Goal: Task Accomplishment & Management: Use online tool/utility

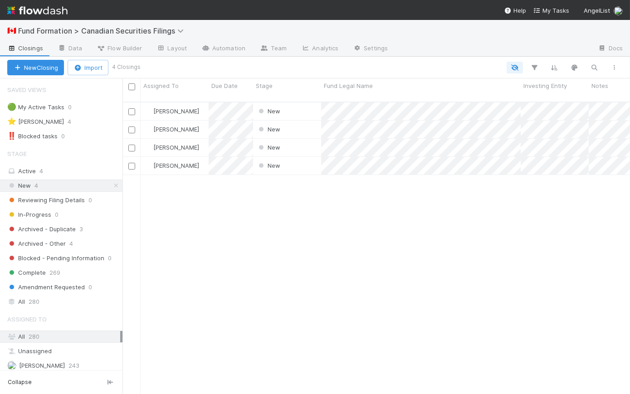
scroll to position [294, 501]
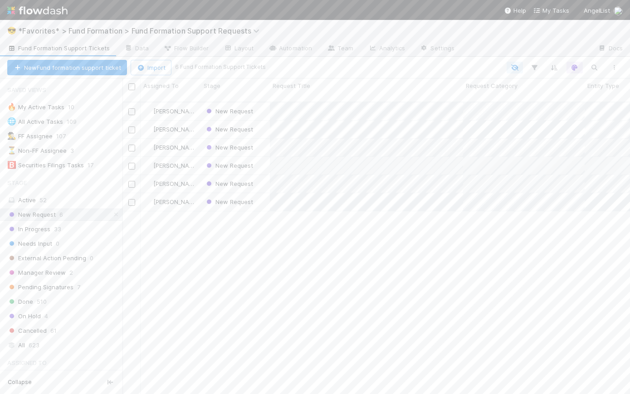
scroll to position [294, 501]
click at [261, 175] on div "New Request" at bounding box center [235, 184] width 69 height 18
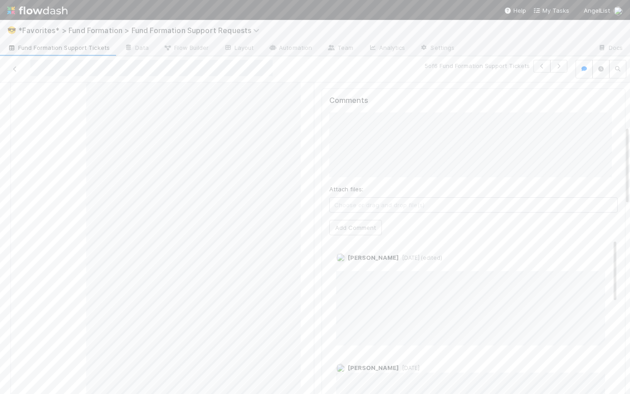
scroll to position [167, 0]
click at [387, 165] on button "Quyen Nguyen" at bounding box center [363, 169] width 69 height 13
click at [322, 158] on div "Comments Attach files: Choose or drag and drop file(s) Add Comment Catherine La…" at bounding box center [474, 347] width 304 height 476
click at [322, 179] on div "Comments Attach files: Choose or drag and drop file(s) Add Comment Catherine La…" at bounding box center [474, 347] width 304 height 476
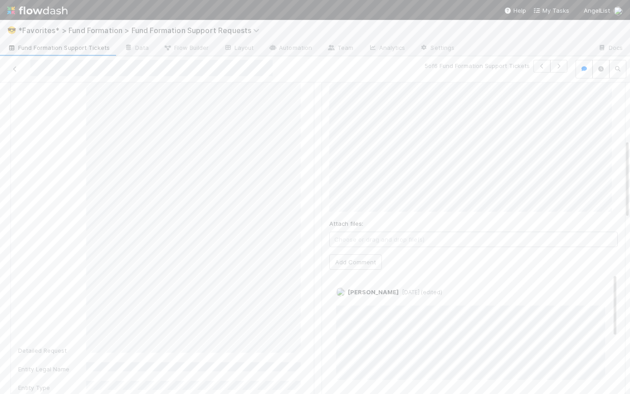
scroll to position [226, 0]
click at [344, 258] on button "Add Comment" at bounding box center [355, 261] width 53 height 15
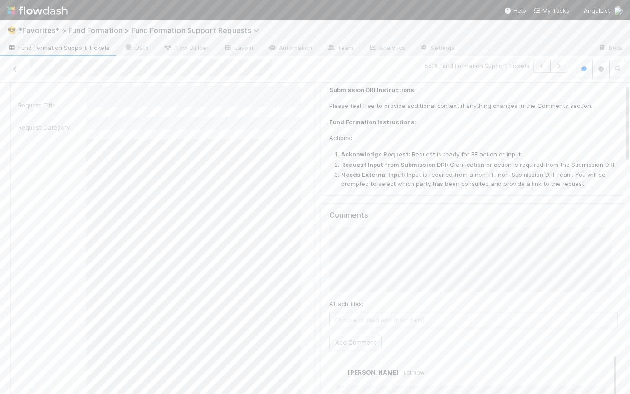
scroll to position [0, 0]
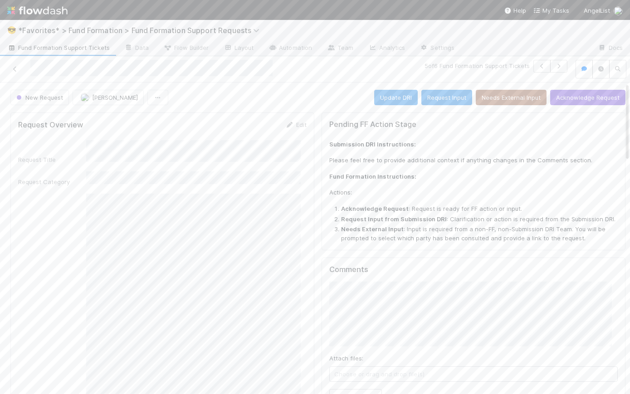
click at [299, 96] on div "New Request Catherine Lambright Update DRI Request Input Needs External Input A…" at bounding box center [317, 97] width 615 height 15
click at [54, 44] on span "Fund Formation Support Tickets" at bounding box center [58, 47] width 103 height 9
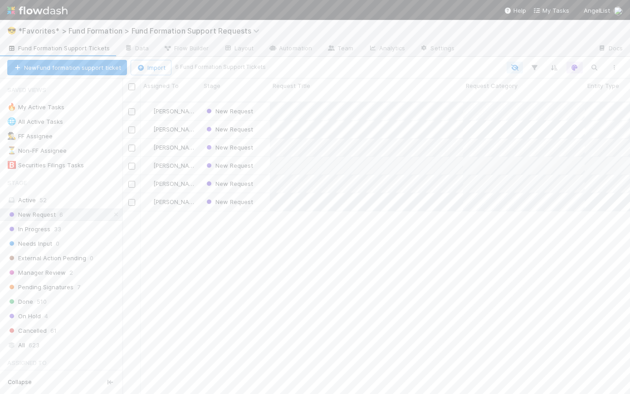
scroll to position [294, 501]
click at [263, 178] on div "New Request" at bounding box center [235, 184] width 69 height 18
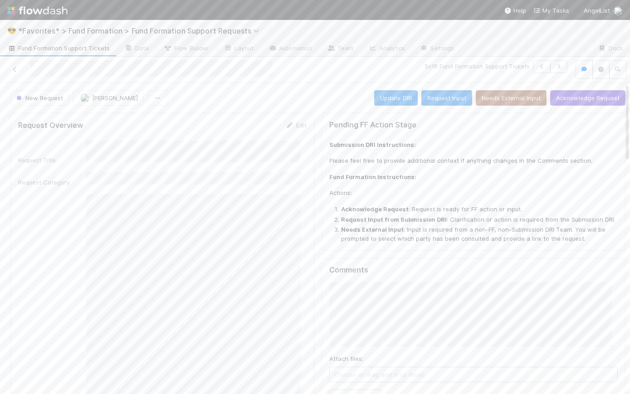
click at [38, 10] on img at bounding box center [37, 10] width 60 height 15
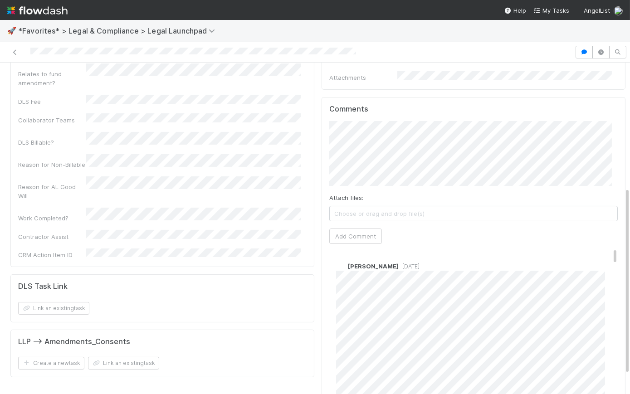
scroll to position [255, 0]
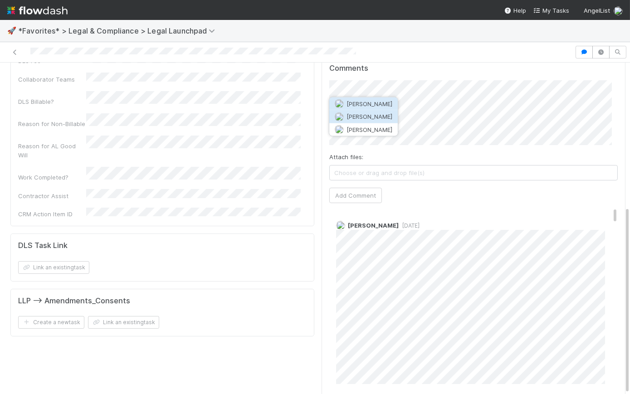
click at [383, 112] on button "Scarlett Grabowska" at bounding box center [363, 116] width 69 height 13
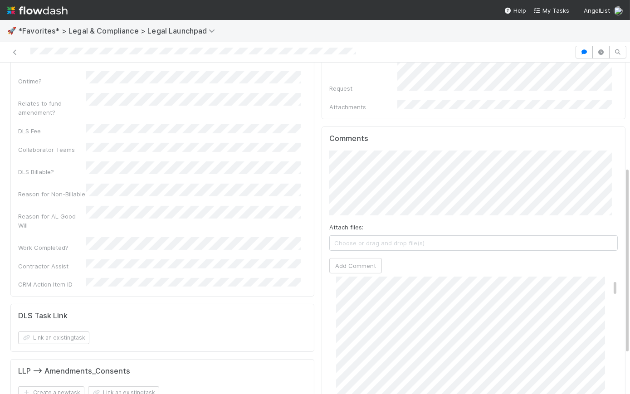
scroll to position [34, 0]
click at [362, 258] on button "Add Comment" at bounding box center [355, 265] width 53 height 15
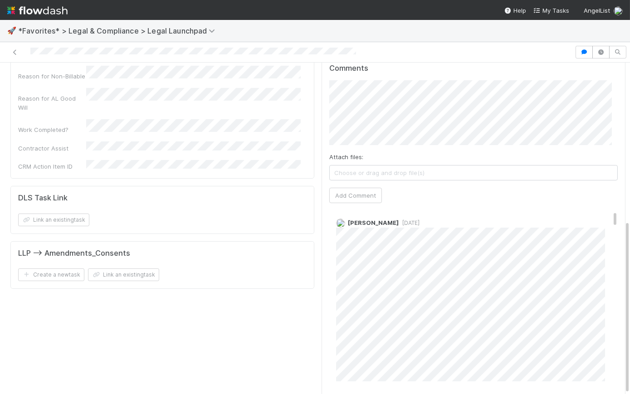
scroll to position [0, 0]
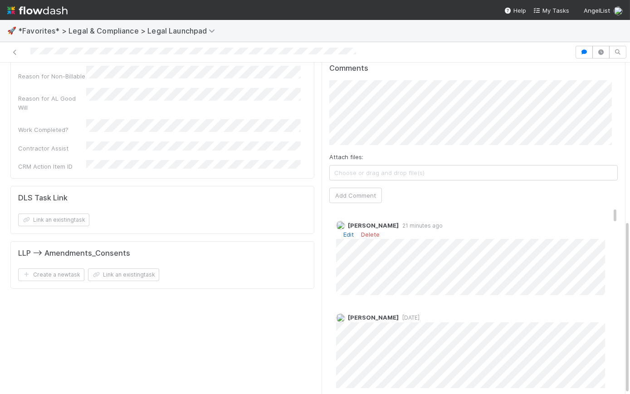
click at [344, 231] on link "Edit" at bounding box center [349, 234] width 10 height 7
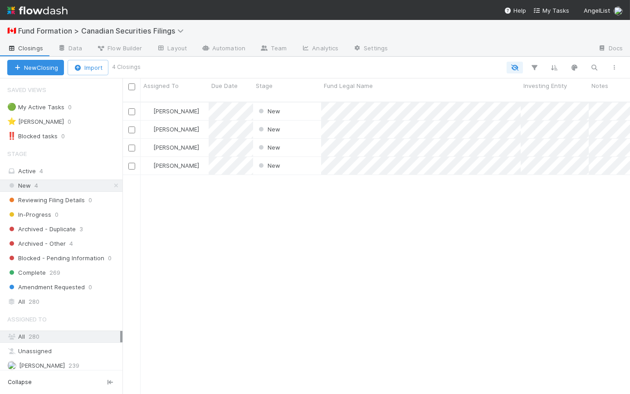
scroll to position [294, 501]
click at [46, 11] on img at bounding box center [37, 10] width 60 height 15
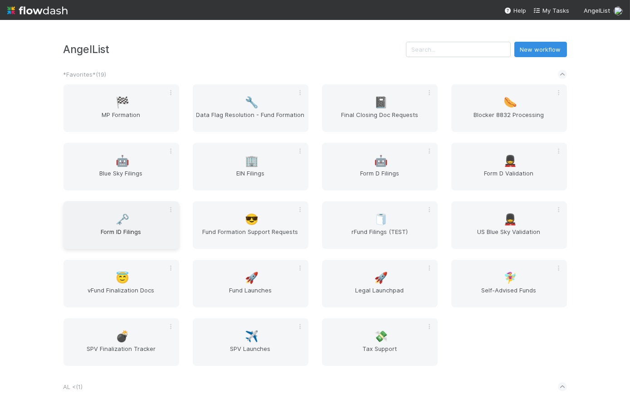
click at [127, 237] on span "Form ID Filings" at bounding box center [121, 236] width 108 height 18
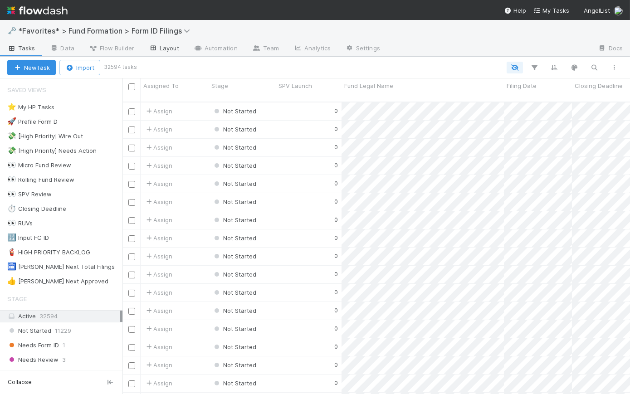
scroll to position [294, 501]
click at [163, 48] on link "Layout" at bounding box center [164, 49] width 45 height 15
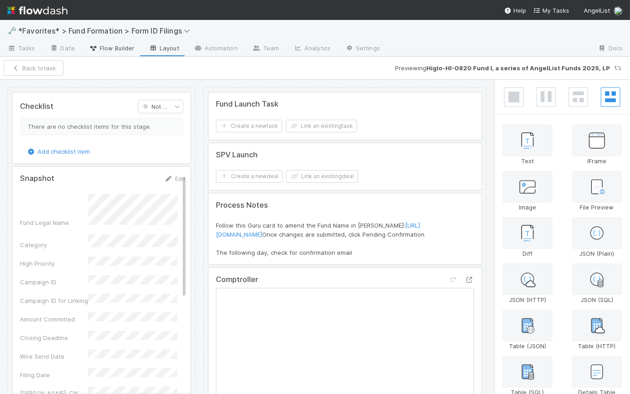
click at [116, 50] on span "Flow Builder" at bounding box center [111, 48] width 45 height 9
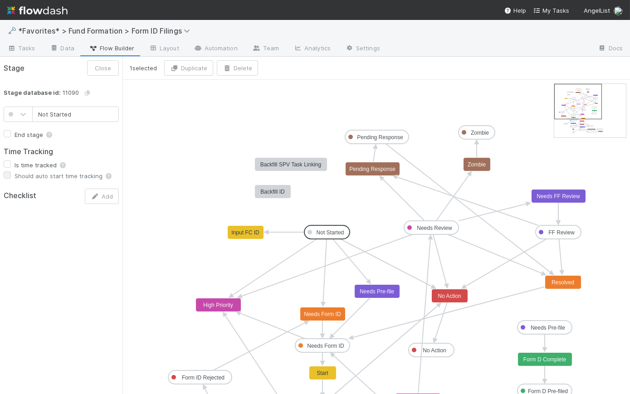
click at [339, 236] on rect at bounding box center [327, 233] width 45 height 14
click at [331, 345] on text "Needs Form ID" at bounding box center [325, 346] width 37 height 6
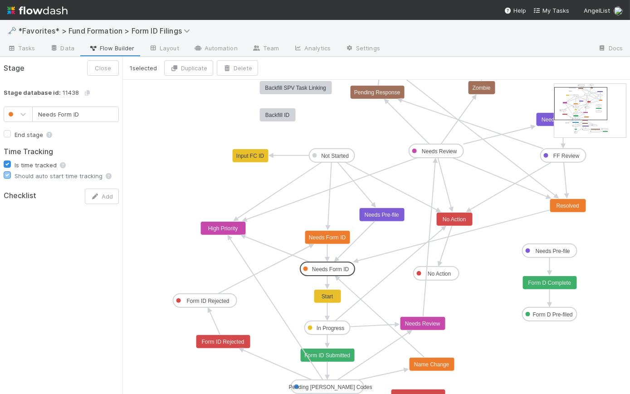
type input "In Progress"
checkbox input "true"
click at [333, 331] on text "In Progress" at bounding box center [331, 328] width 28 height 6
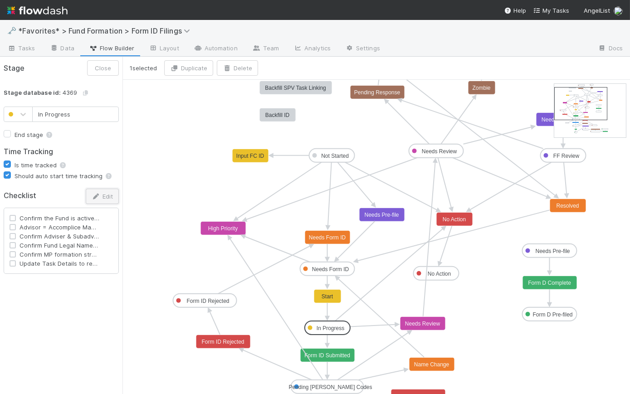
click at [109, 202] on button "Edit" at bounding box center [102, 196] width 33 height 15
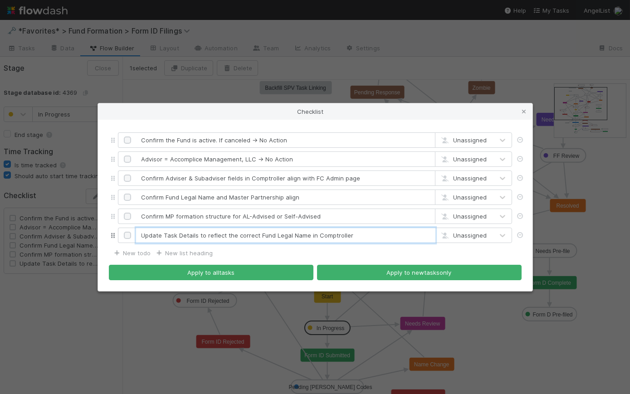
drag, startPoint x: 367, startPoint y: 239, endPoint x: 120, endPoint y: 227, distance: 246.7
click at [120, 227] on div "Update Task Details to reflect the correct Fund Legal Name in Comptroller Unass…" at bounding box center [315, 235] width 413 height 19
click at [419, 57] on div "Checklist Confirm the Fund is active. If canceled → No Action Unassigned Adviso…" at bounding box center [315, 197] width 630 height 394
click at [29, 44] on div "Checklist Confirm the Fund is active. If canceled → No Action Unassigned Adviso…" at bounding box center [315, 197] width 630 height 394
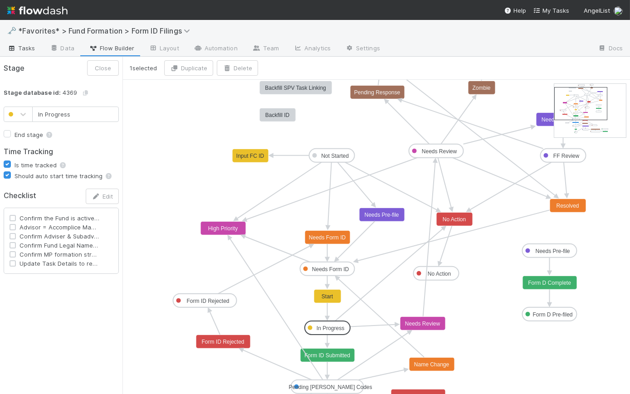
click at [30, 46] on span "Tasks" at bounding box center [21, 48] width 28 height 9
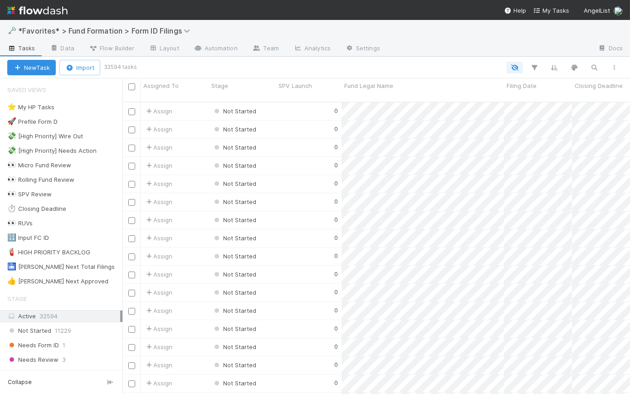
scroll to position [294, 501]
click at [293, 142] on div "0" at bounding box center [309, 148] width 66 height 18
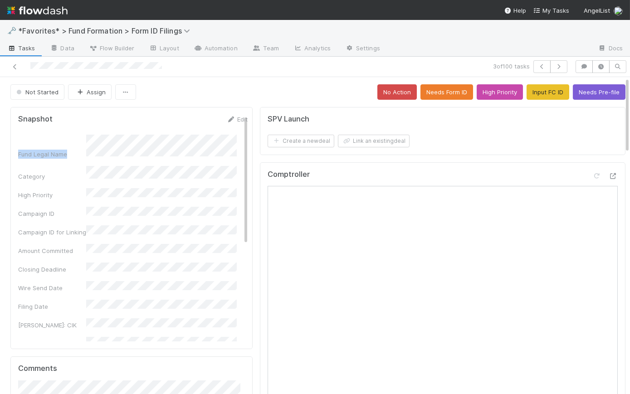
drag, startPoint x: 65, startPoint y: 141, endPoint x: 16, endPoint y: 138, distance: 49.5
click at [16, 138] on div "Snapshot Edit Fund Legal Name Category High Priority Campaign ID Campaign ID fo…" at bounding box center [131, 228] width 242 height 242
copy div "Fund Legal Name"
click at [165, 127] on form "Snapshot Edit Fund Legal Name Category High Priority Campaign ID Campaign ID fo…" at bounding box center [133, 334] width 230 height 438
click at [233, 120] on link "Edit" at bounding box center [236, 119] width 21 height 7
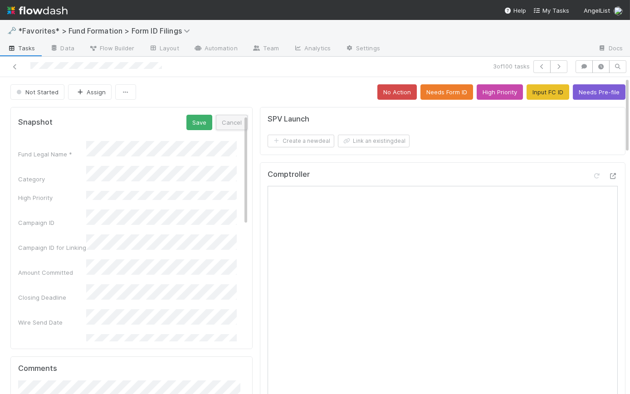
click at [222, 124] on button "Cancel" at bounding box center [232, 122] width 32 height 15
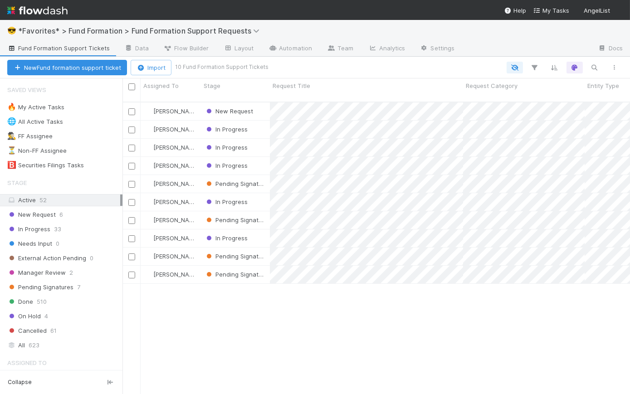
scroll to position [294, 501]
click at [54, 229] on span "33" at bounding box center [57, 229] width 7 height 11
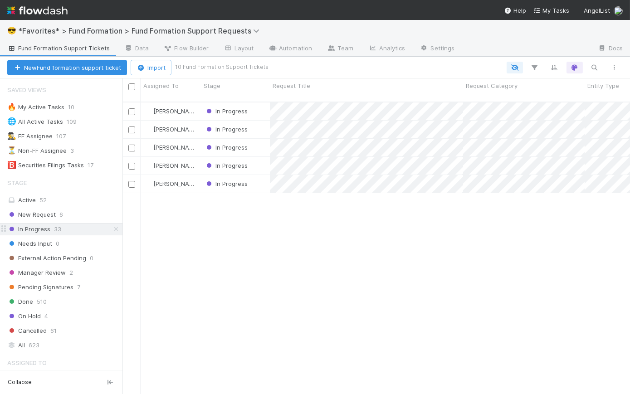
scroll to position [294, 501]
click at [262, 139] on div "In Progress" at bounding box center [235, 148] width 69 height 18
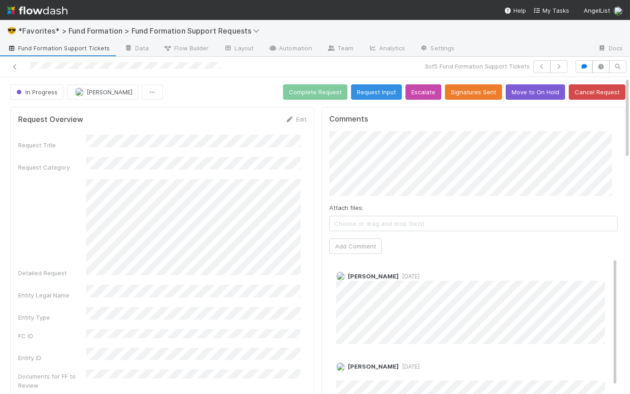
click at [75, 48] on span "Fund Formation Support Tickets" at bounding box center [58, 48] width 103 height 9
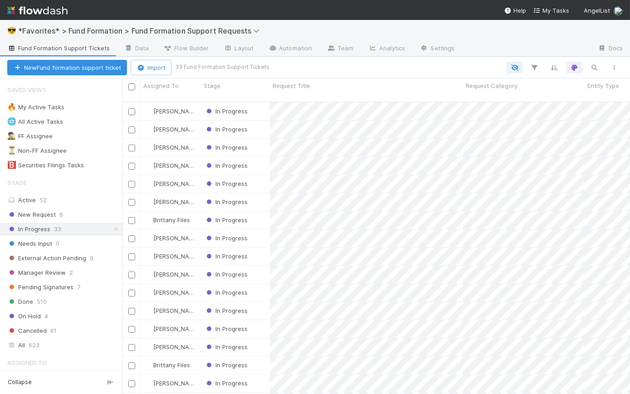
scroll to position [294, 501]
click at [47, 14] on img at bounding box center [37, 10] width 60 height 15
